Goal: Task Accomplishment & Management: Manage account settings

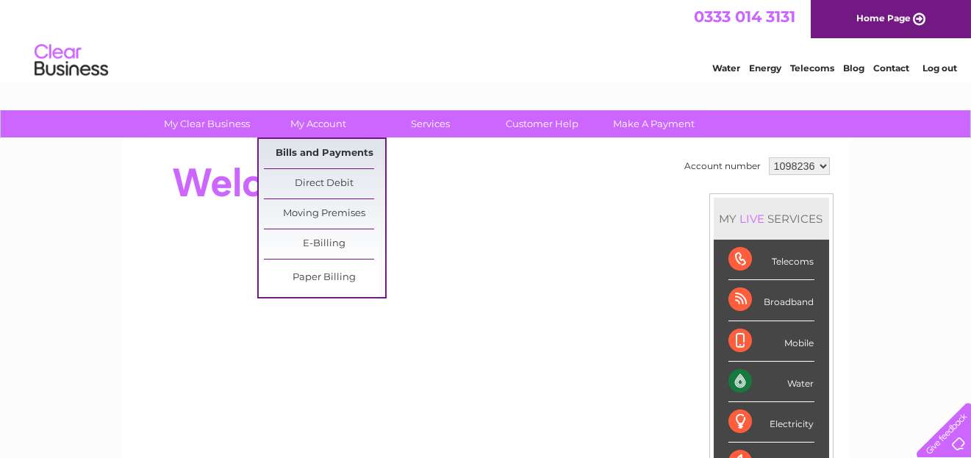
click at [312, 146] on link "Bills and Payments" at bounding box center [324, 153] width 121 height 29
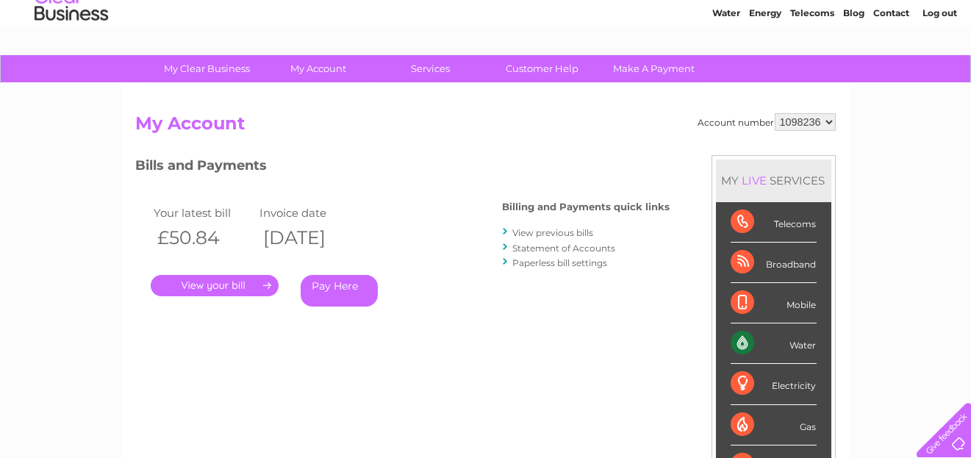
scroll to position [74, 0]
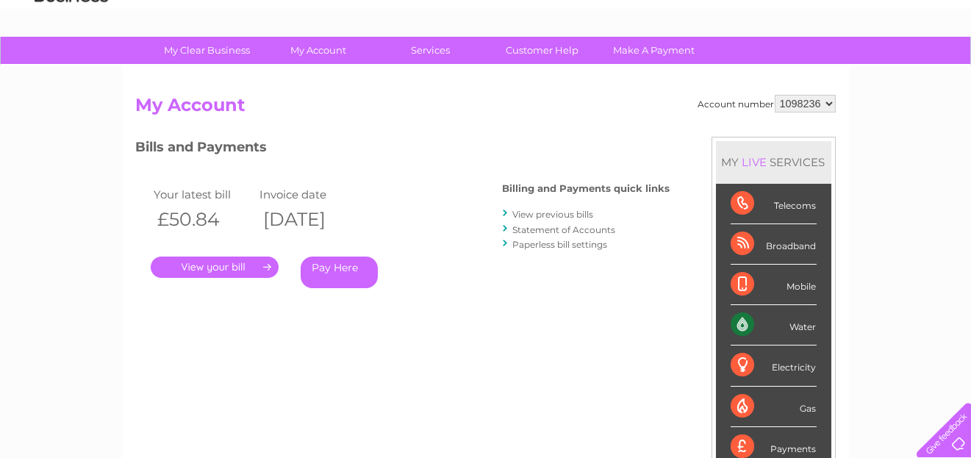
click at [552, 213] on link "View previous bills" at bounding box center [553, 214] width 81 height 11
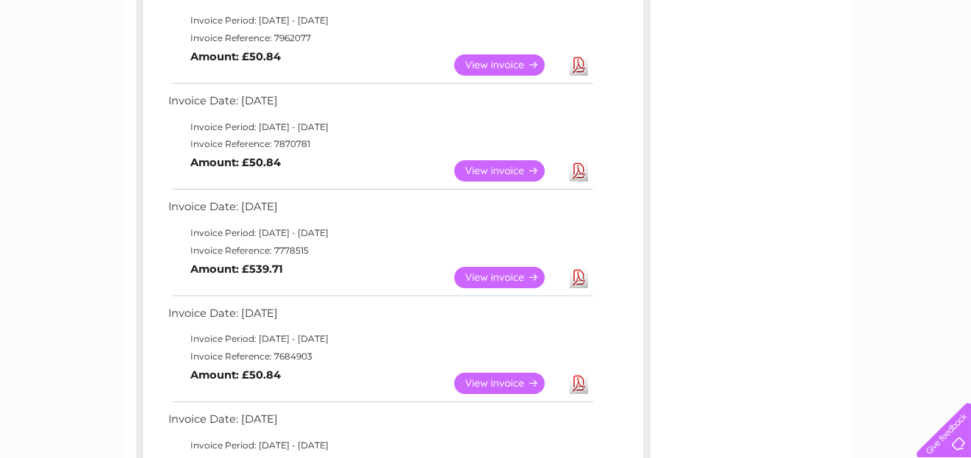
scroll to position [294, 0]
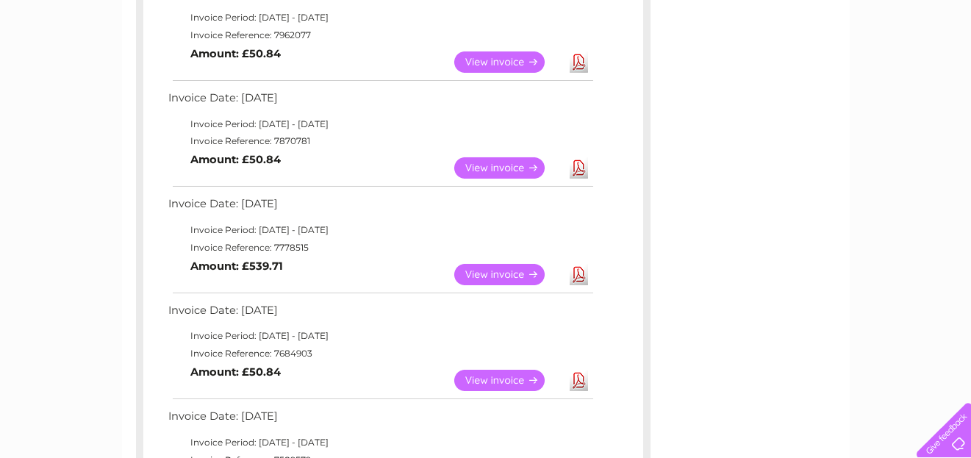
click at [532, 269] on link "View" at bounding box center [508, 274] width 108 height 21
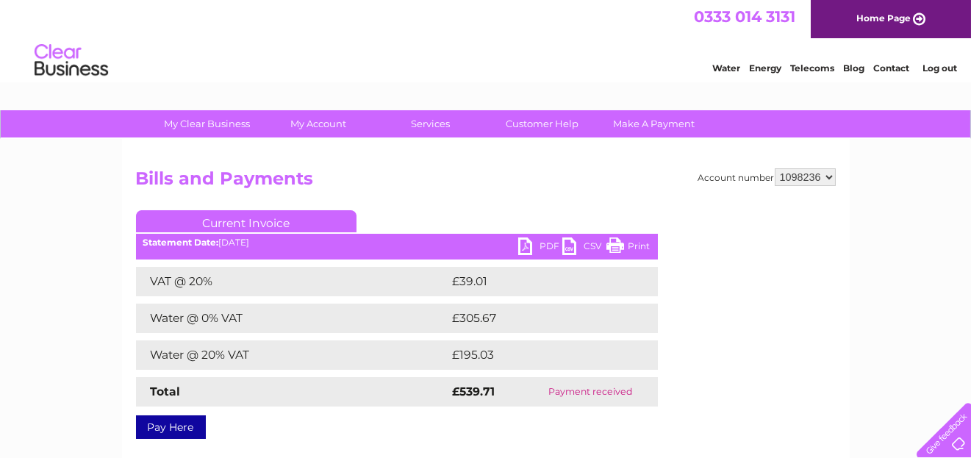
click at [543, 246] on link "PDF" at bounding box center [540, 247] width 44 height 21
